Goal: Find specific page/section: Find specific page/section

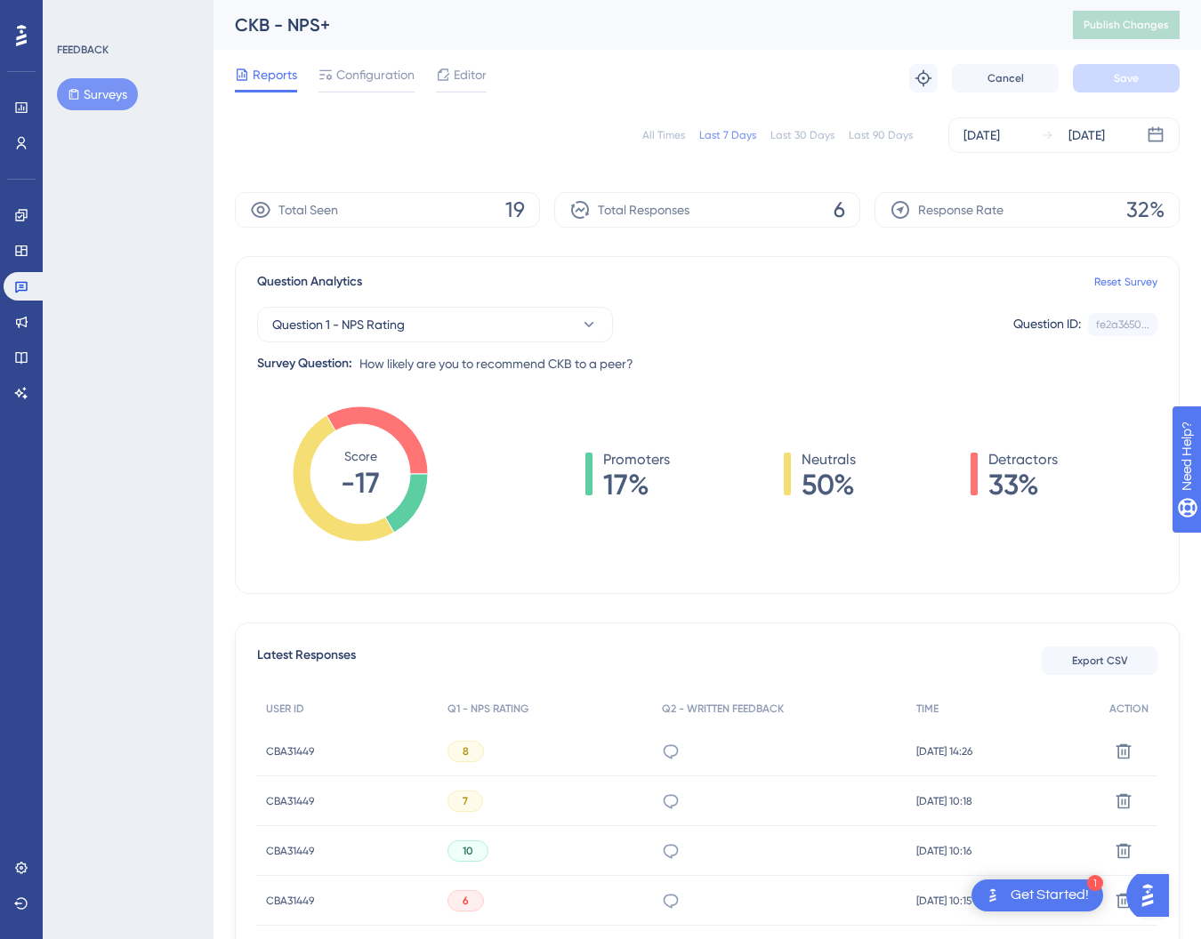
click at [108, 429] on div "FEEDBACK Surveys" at bounding box center [128, 469] width 171 height 939
click at [25, 864] on icon at bounding box center [21, 868] width 12 height 12
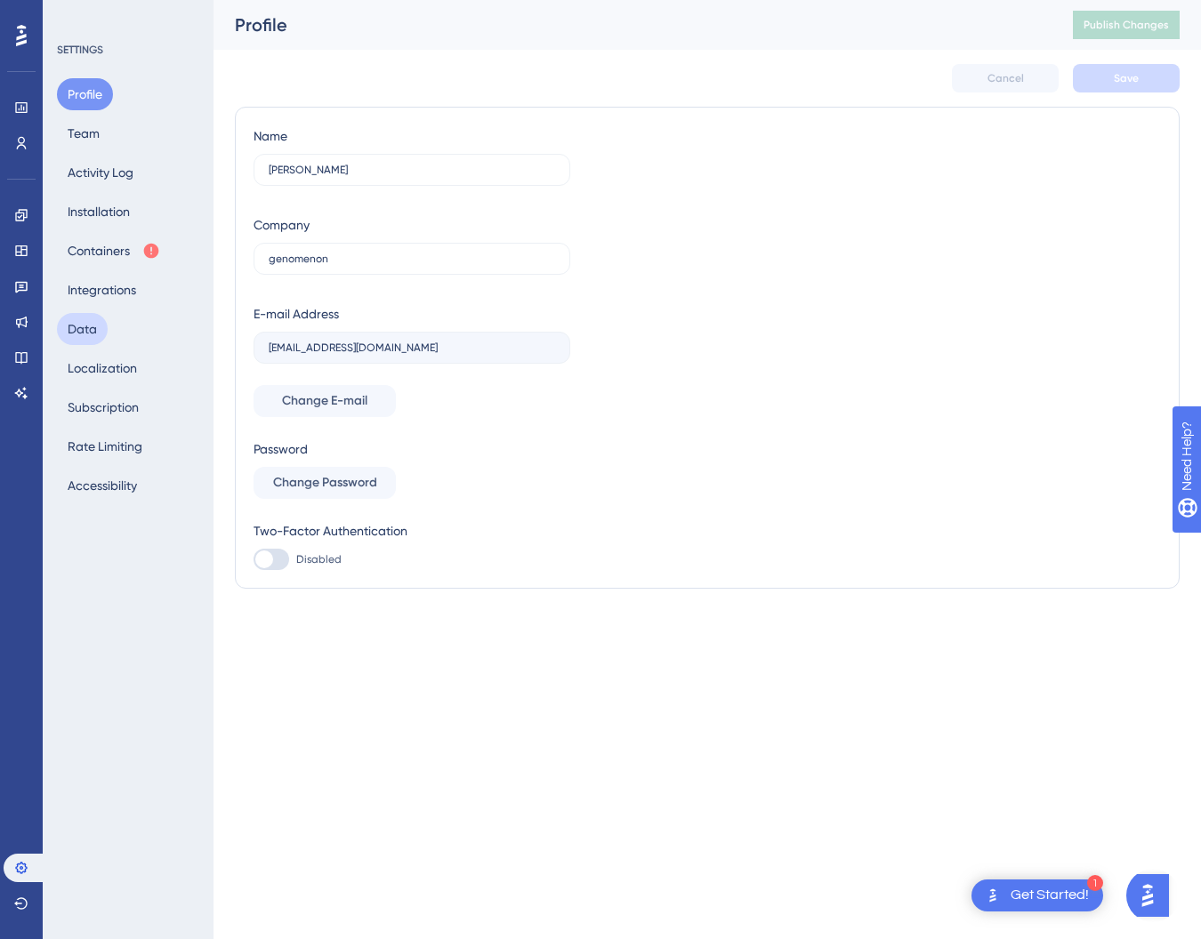
click at [79, 328] on button "Data" at bounding box center [82, 329] width 51 height 32
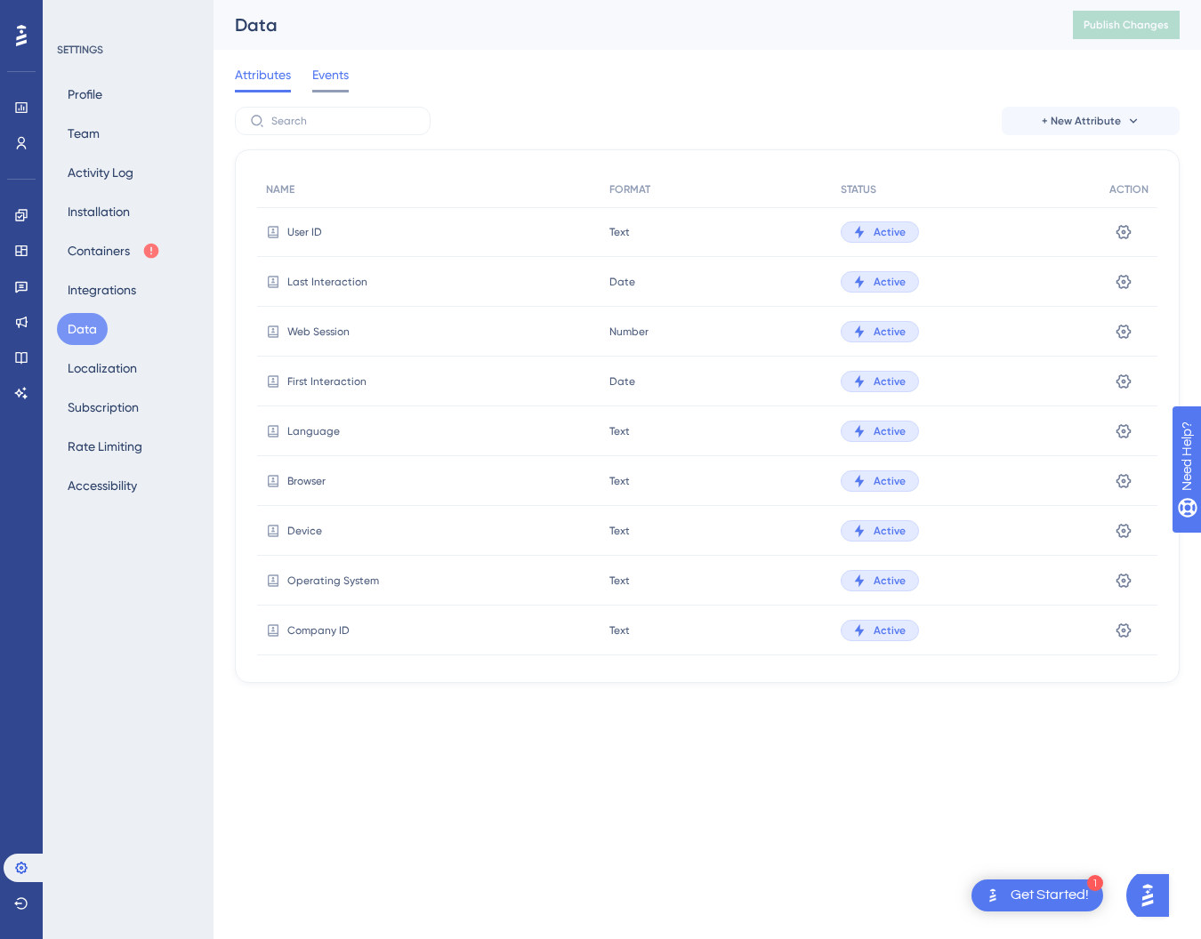
click at [331, 72] on span "Events" at bounding box center [330, 74] width 36 height 21
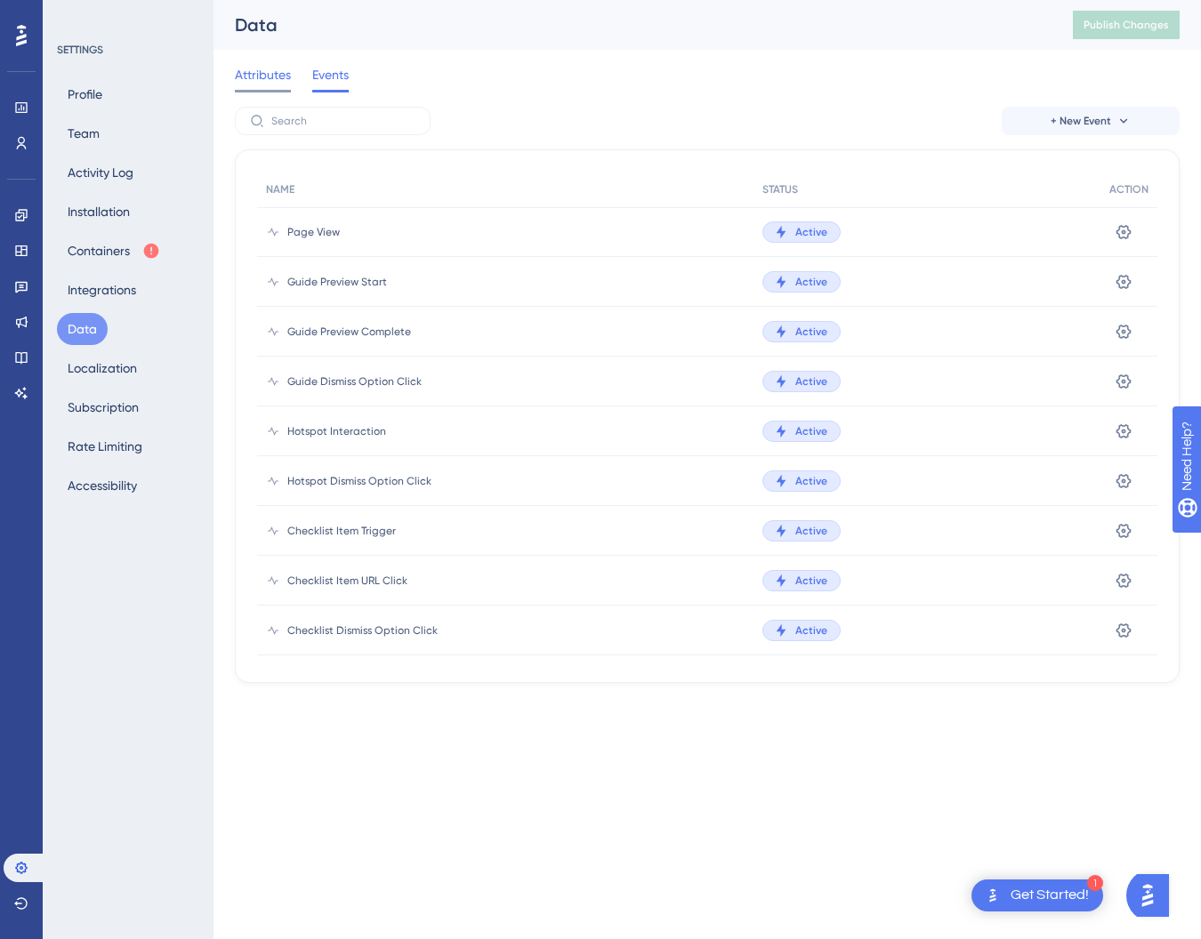
click at [253, 86] on div "Attributes" at bounding box center [263, 78] width 56 height 28
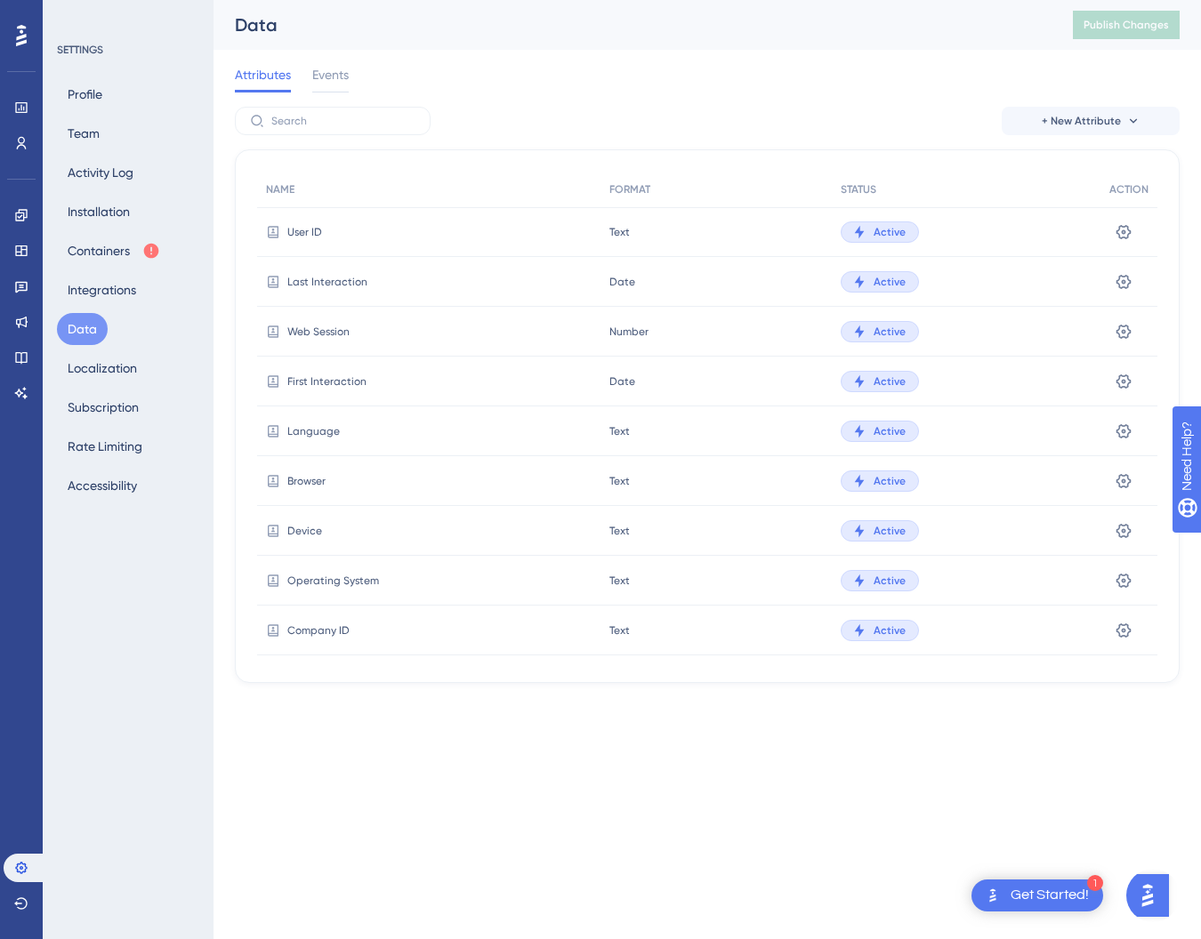
click at [309, 229] on span "User ID" at bounding box center [304, 232] width 35 height 14
